Goal: Task Accomplishment & Management: Use online tool/utility

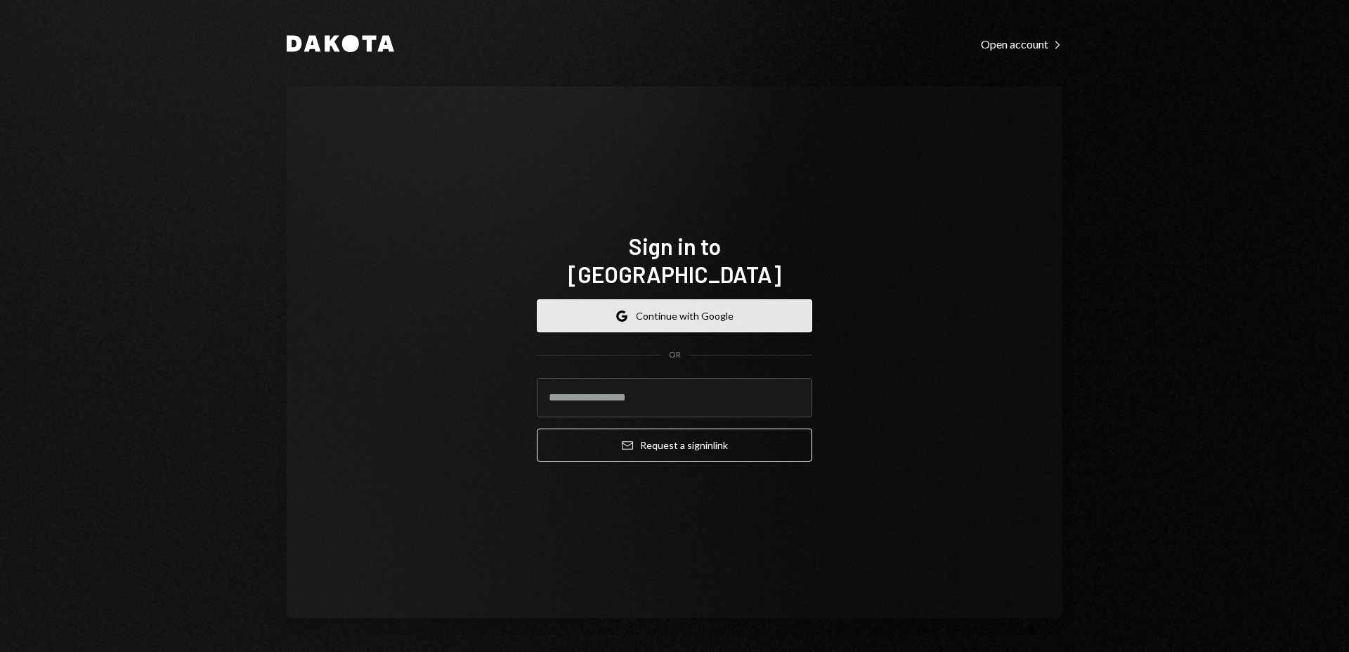
click at [696, 308] on button "Google Continue with Google" at bounding box center [674, 315] width 275 height 33
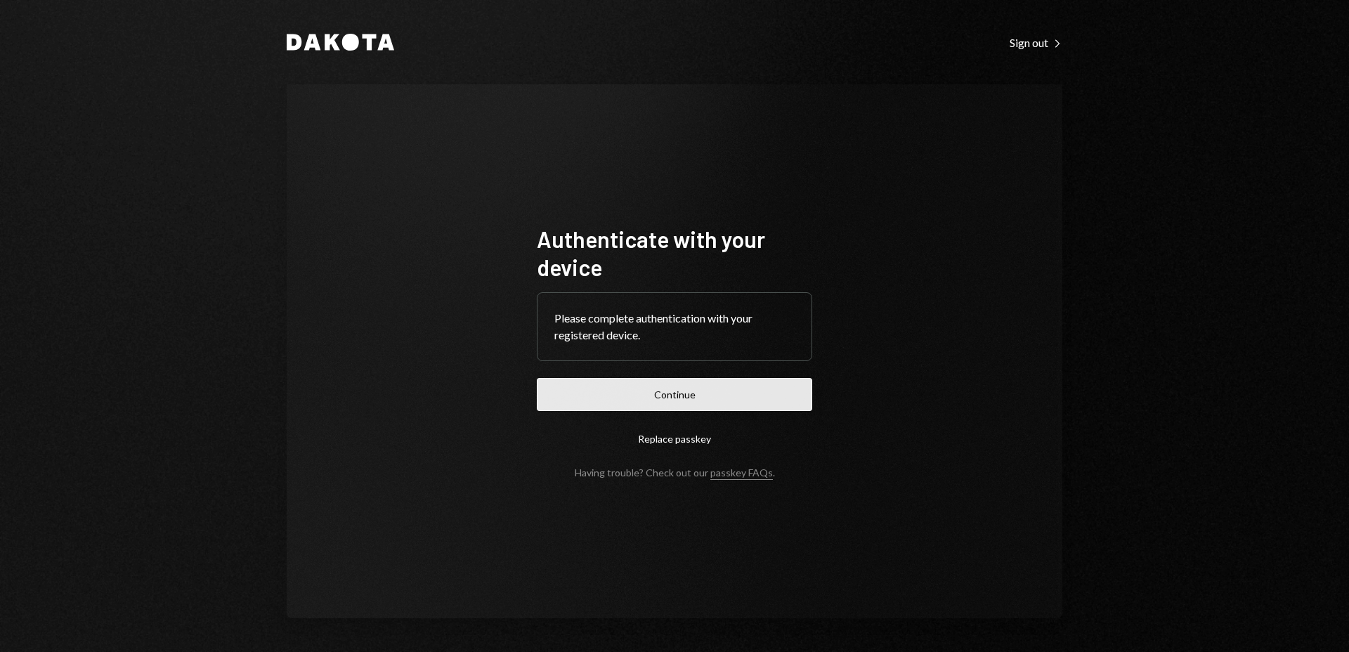
click at [739, 393] on button "Continue" at bounding box center [674, 394] width 275 height 33
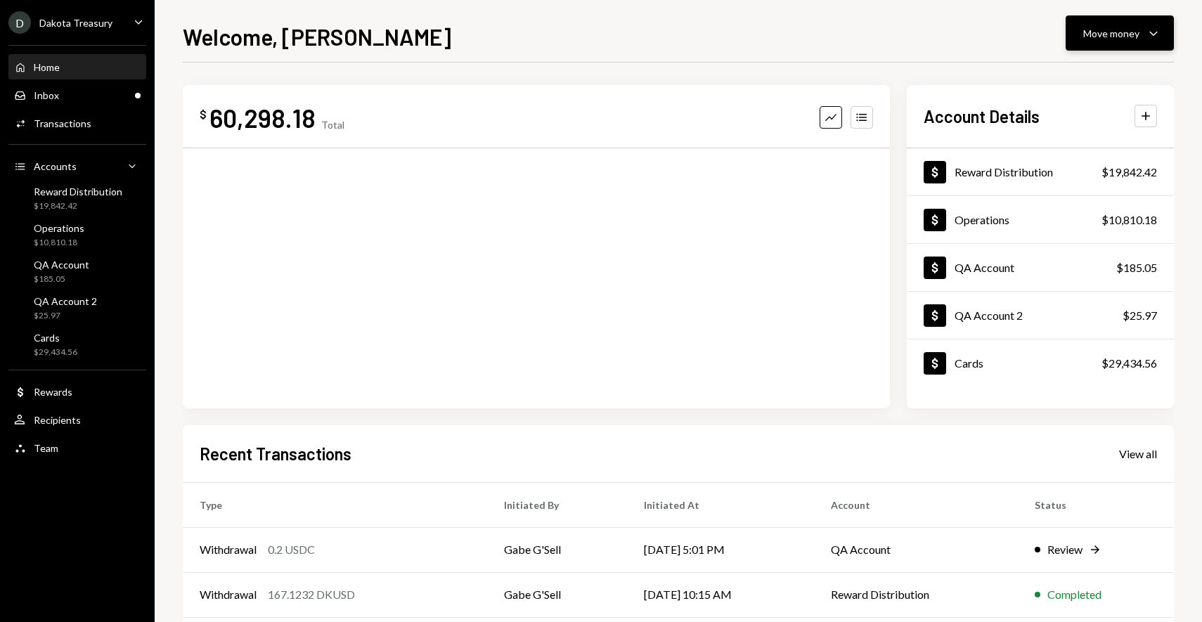
click at [1102, 45] on button "Move money Caret Down" at bounding box center [1119, 32] width 108 height 35
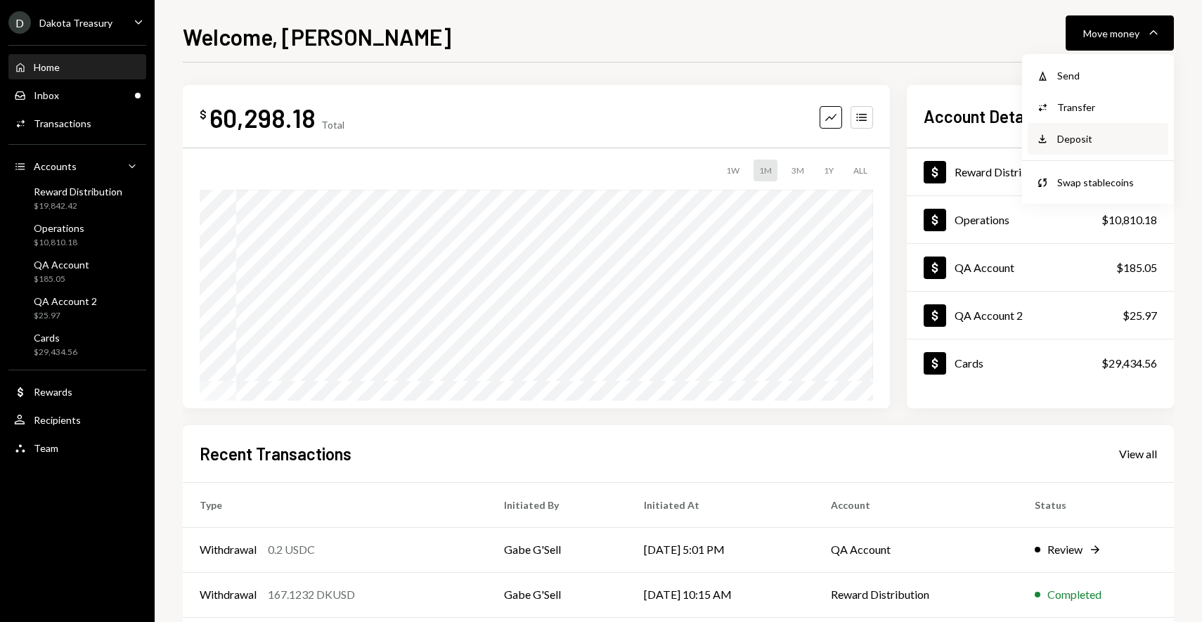
click at [1089, 133] on div "Deposit" at bounding box center [1108, 138] width 103 height 15
